Goal: Browse casually: Explore the website without a specific task or goal

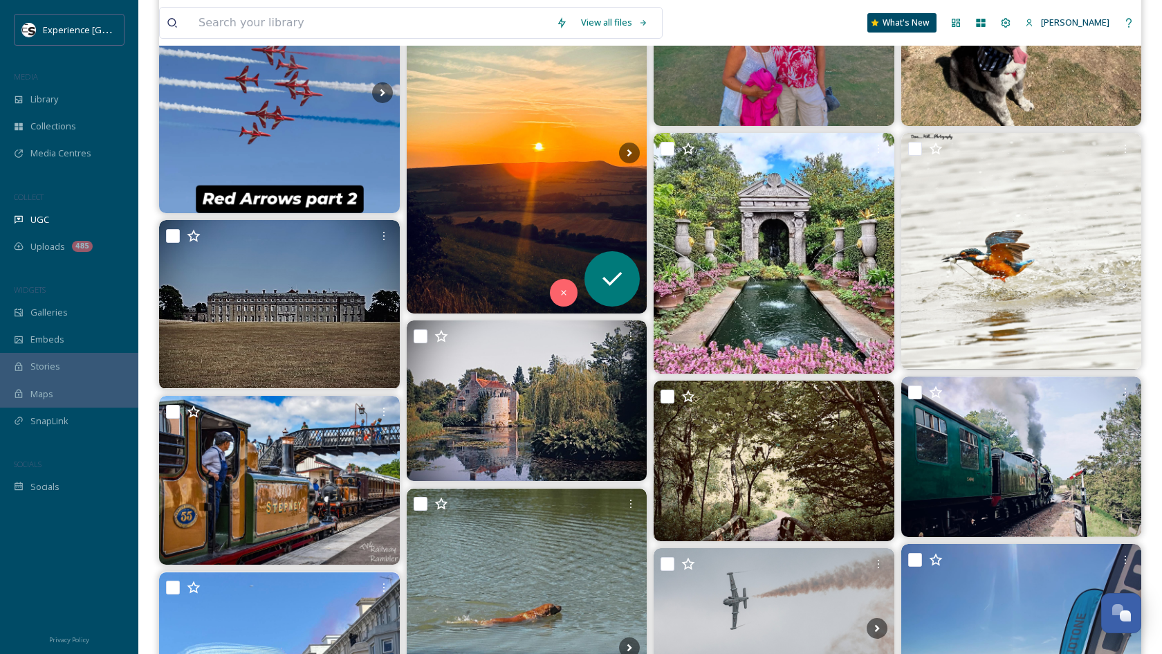
scroll to position [425, 0]
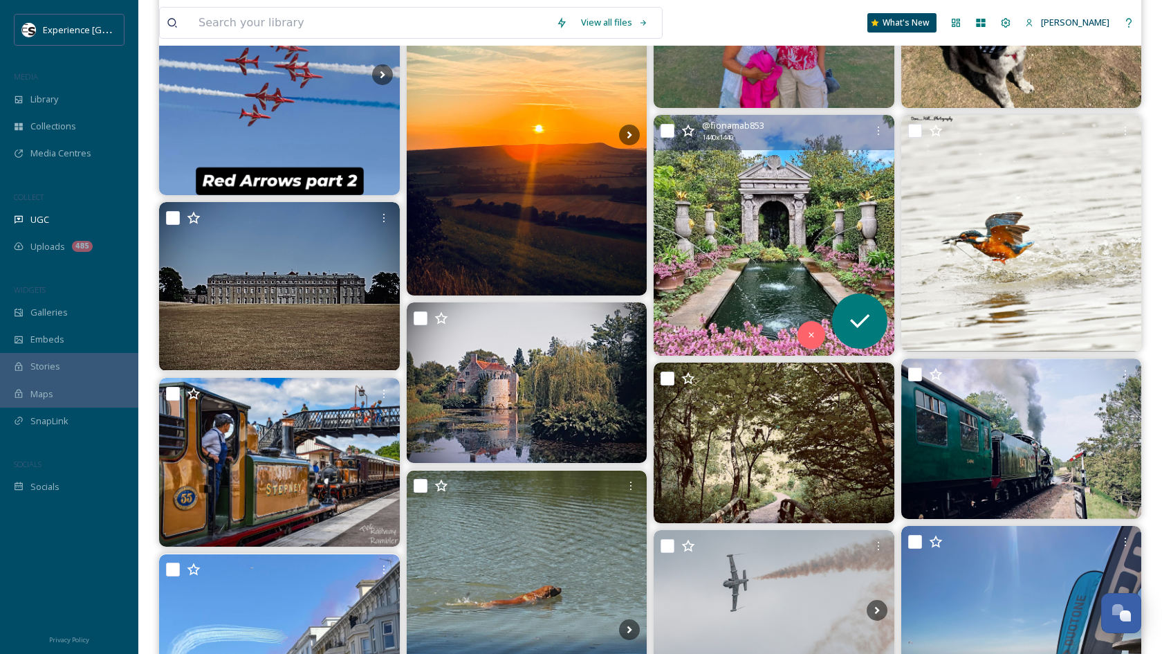
click at [792, 228] on img at bounding box center [774, 235] width 241 height 241
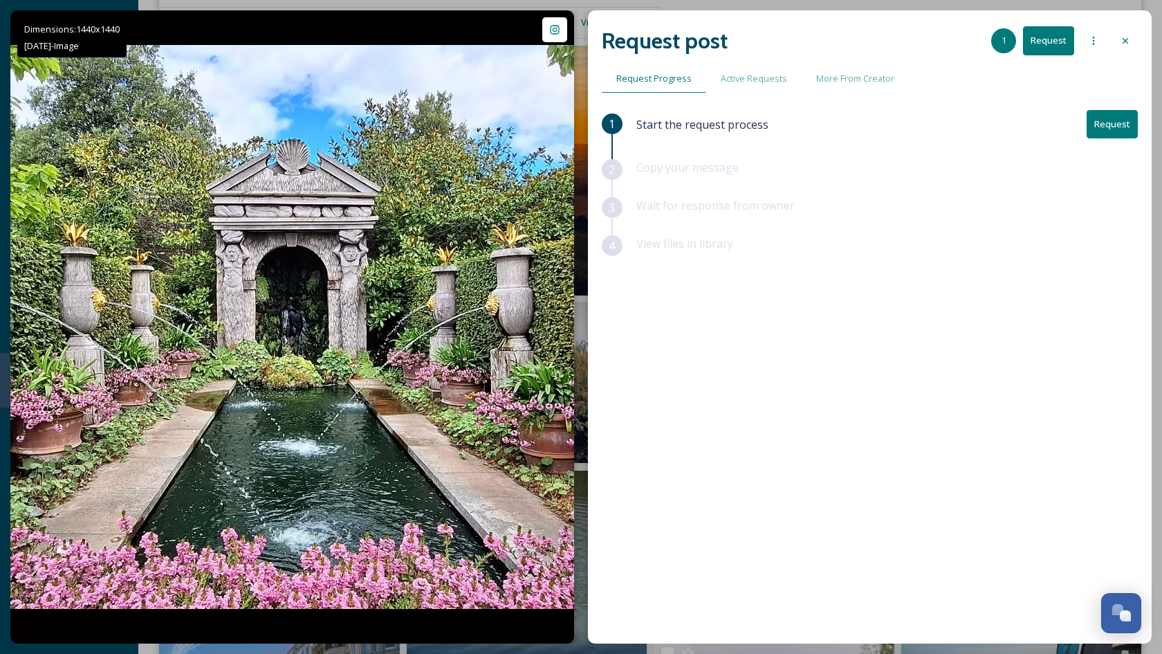
click at [1124, 31] on div at bounding box center [1125, 40] width 25 height 25
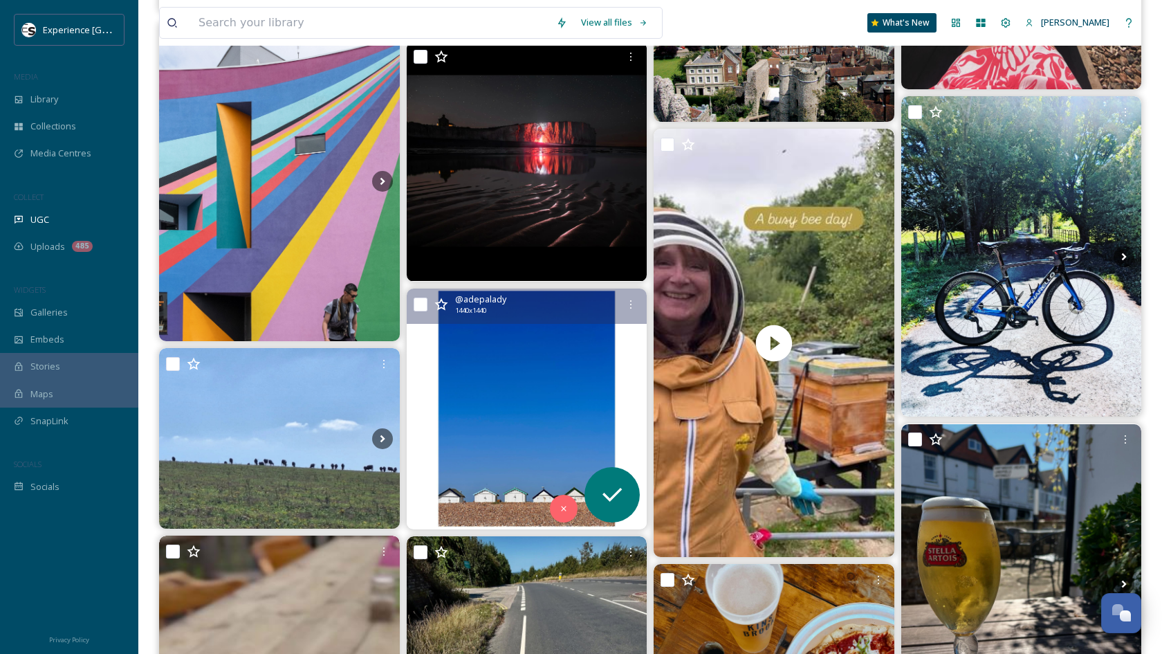
scroll to position [1144, 0]
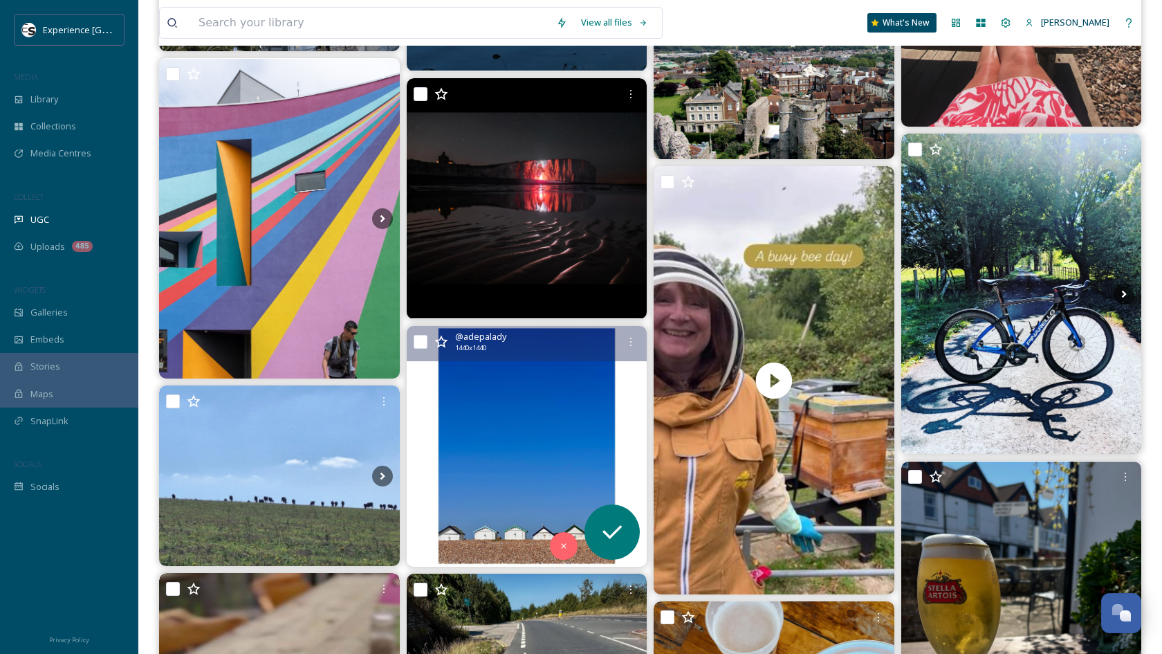
click at [543, 361] on img at bounding box center [527, 446] width 241 height 241
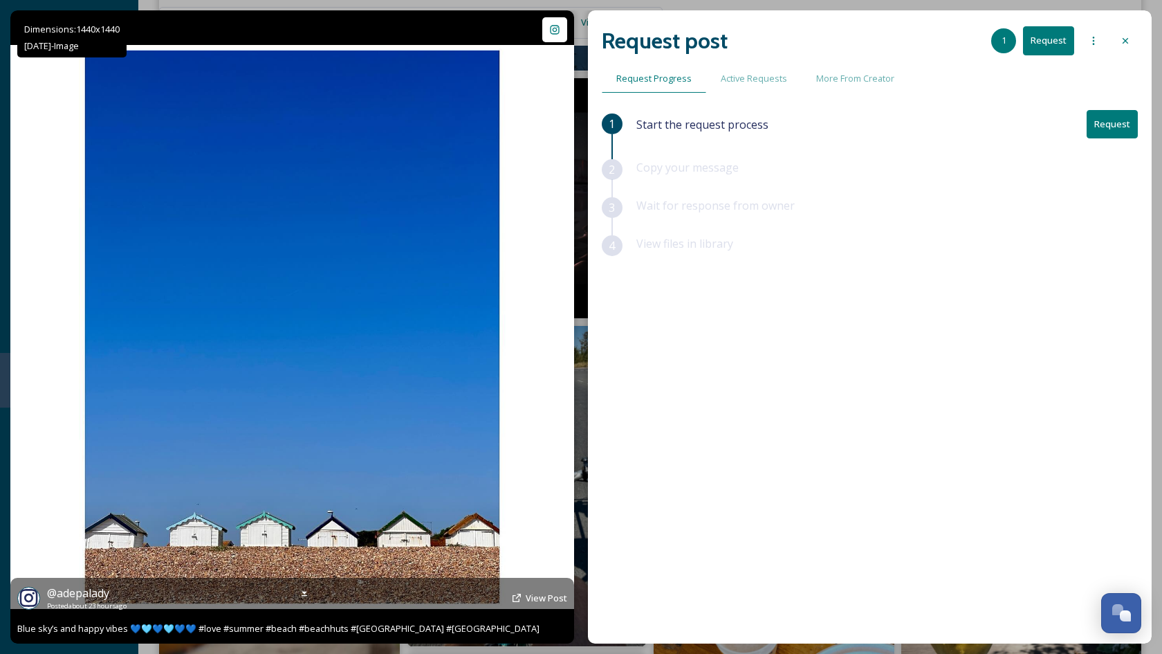
click at [554, 28] on icon at bounding box center [554, 29] width 9 height 9
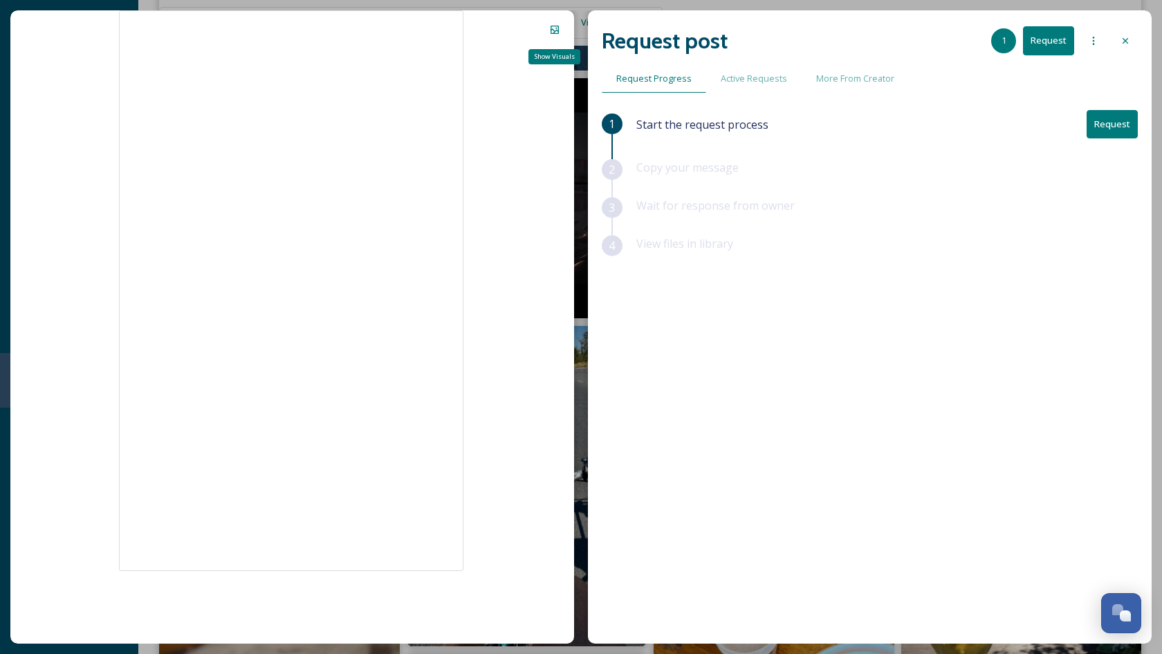
click at [554, 28] on icon at bounding box center [554, 29] width 11 height 11
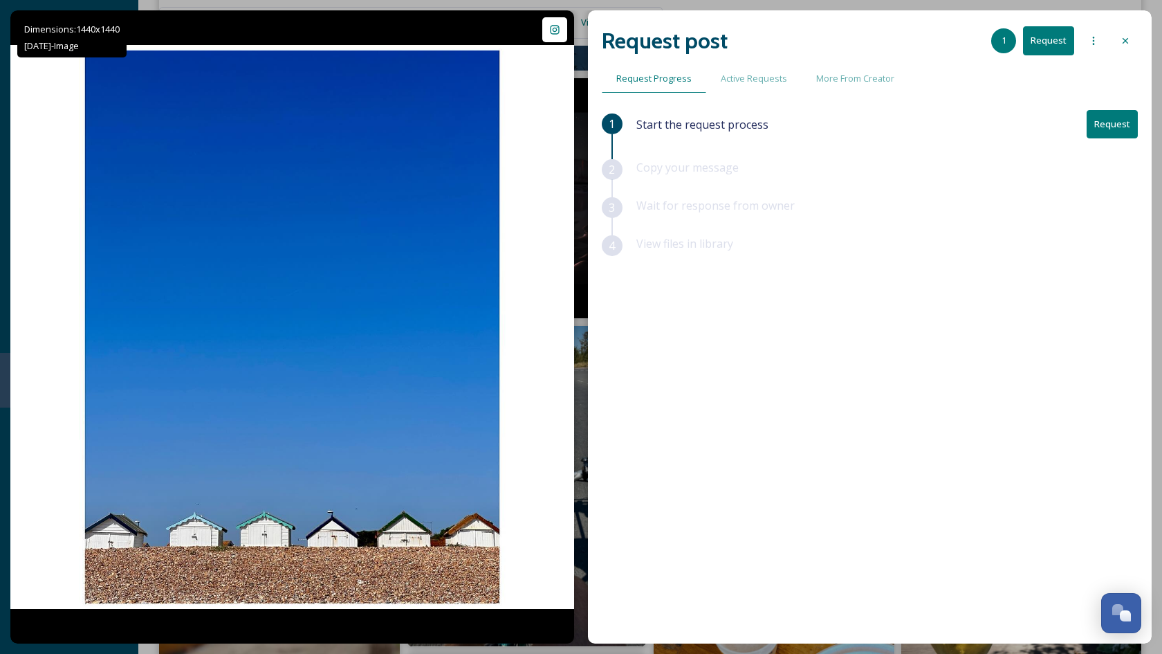
click at [1119, 36] on div at bounding box center [1125, 40] width 25 height 25
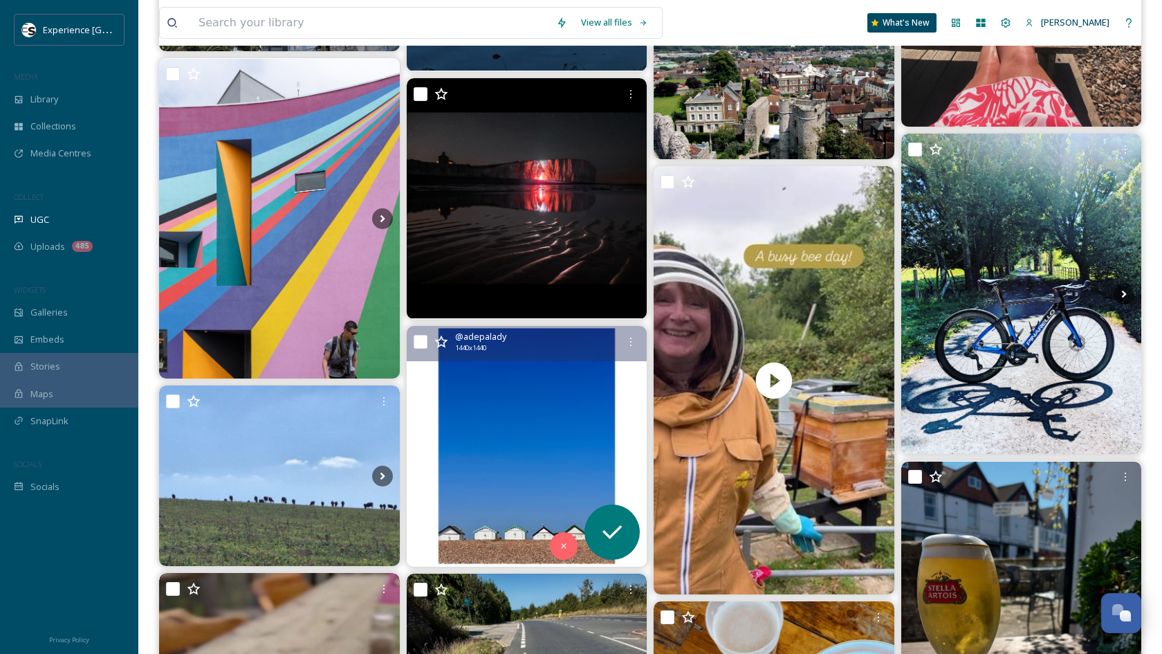
click at [533, 445] on img at bounding box center [527, 446] width 241 height 241
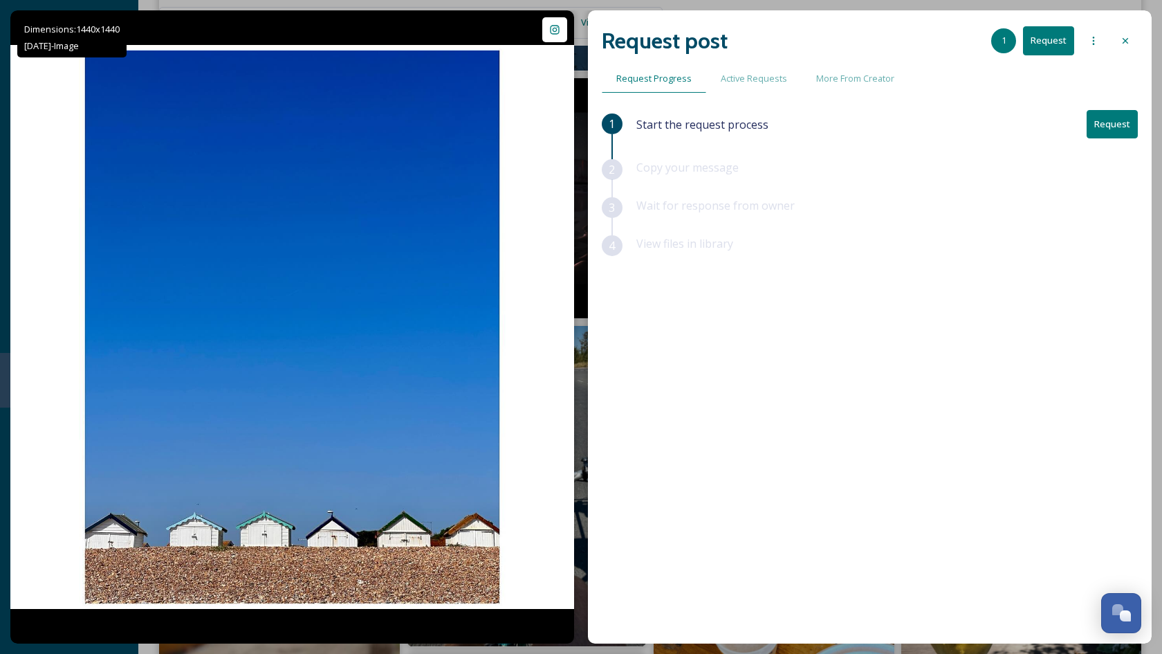
click at [1091, 45] on icon at bounding box center [1093, 40] width 11 height 11
click at [1125, 41] on icon at bounding box center [1125, 40] width 11 height 11
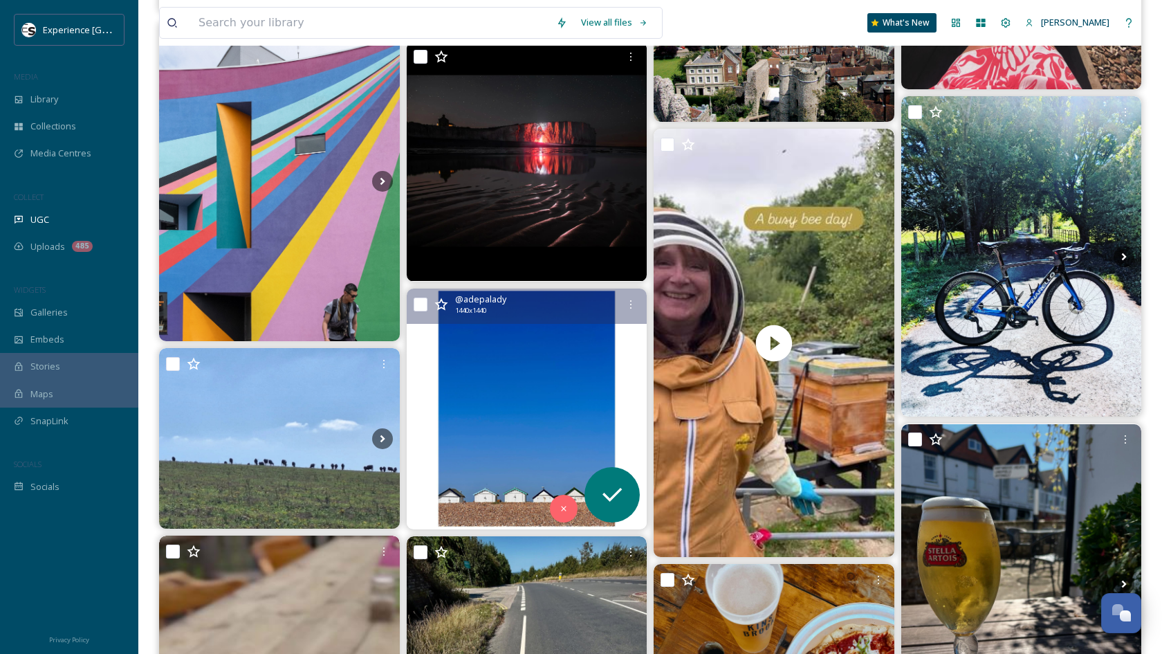
scroll to position [1190, 0]
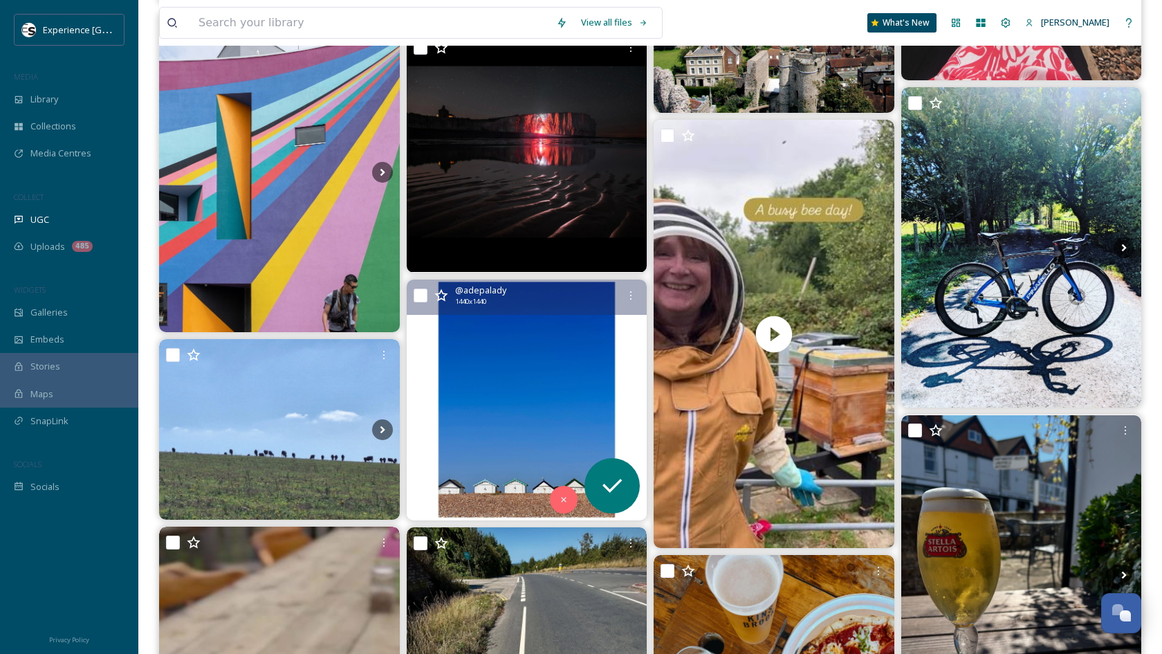
click at [481, 439] on img at bounding box center [527, 399] width 241 height 241
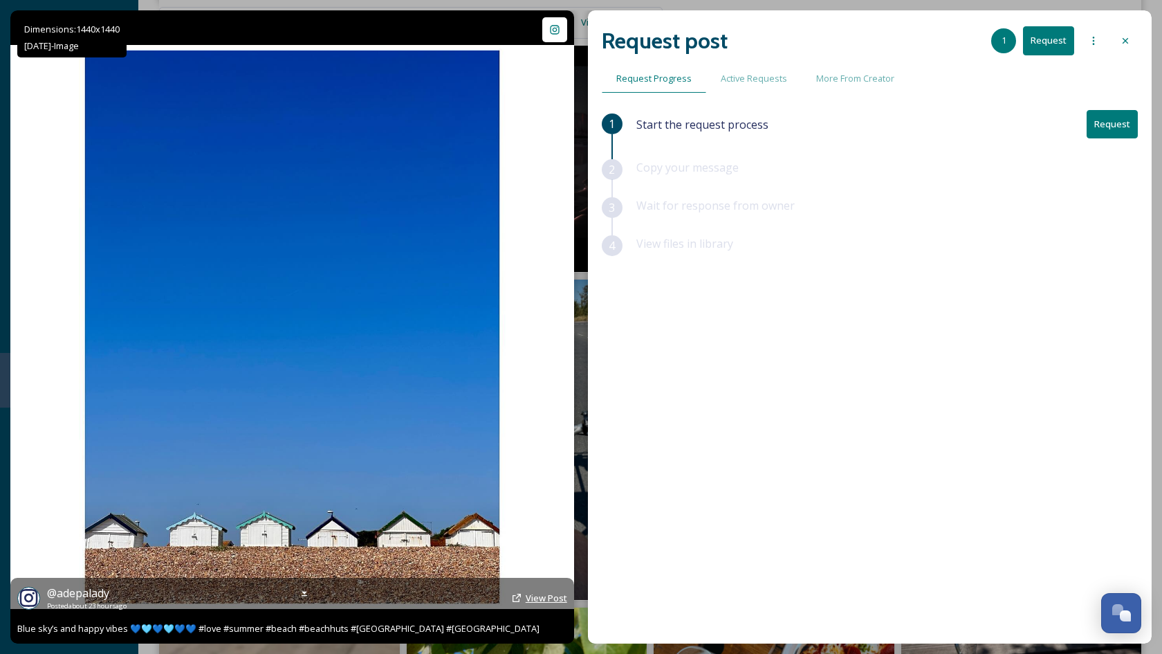
click at [553, 600] on span "View Post" at bounding box center [546, 597] width 41 height 12
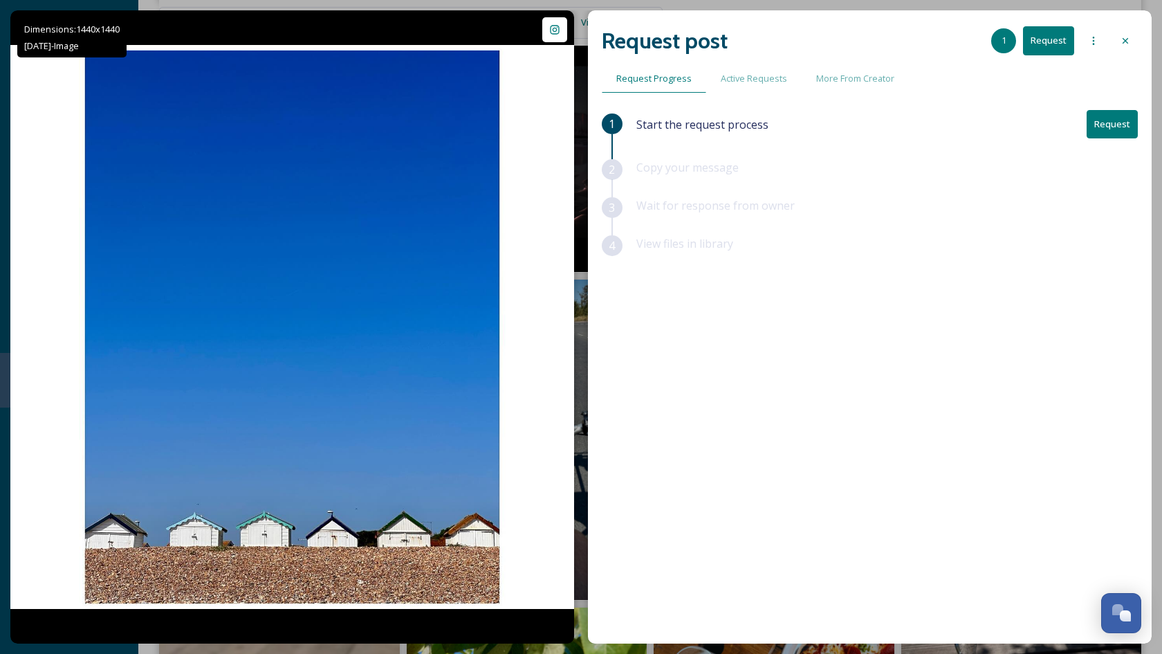
click at [1104, 127] on button "Request" at bounding box center [1111, 124] width 51 height 28
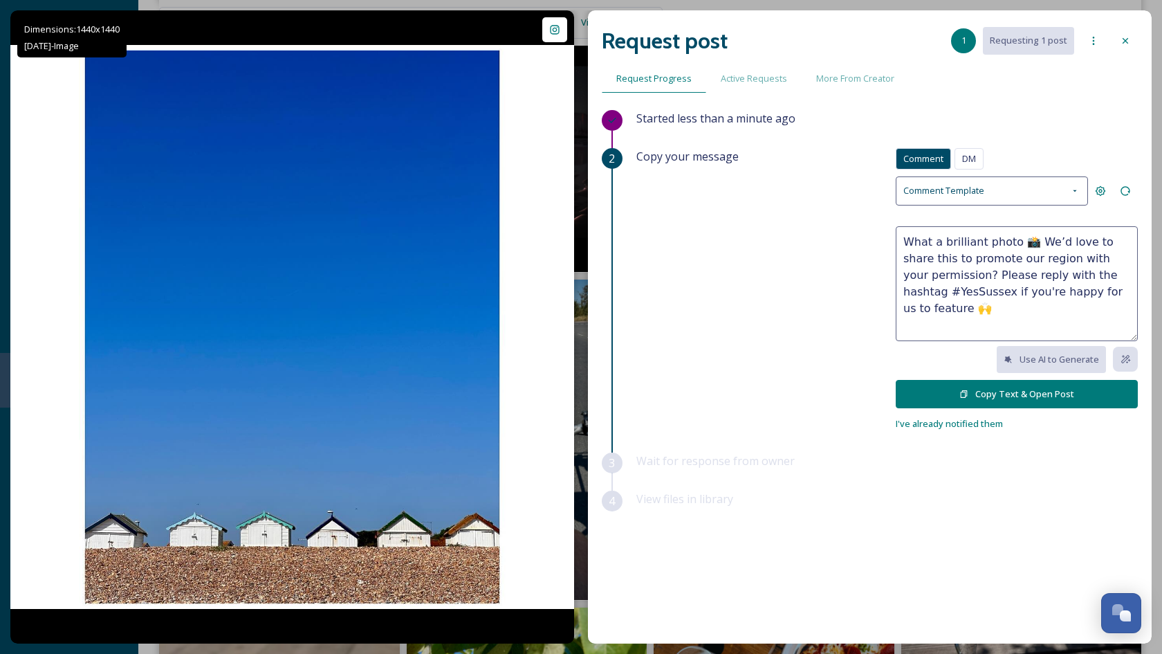
click at [968, 392] on icon at bounding box center [964, 394] width 7 height 8
